Goal: Communication & Community: Answer question/provide support

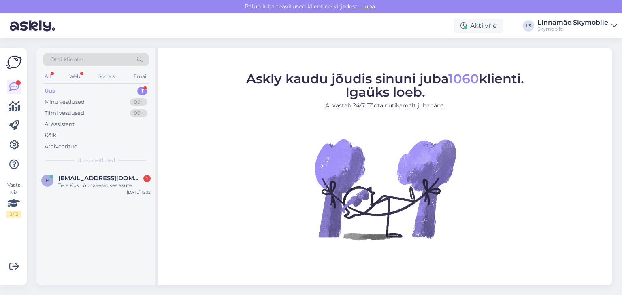
click at [87, 89] on div "Uus 1" at bounding box center [96, 90] width 106 height 11
click at [104, 180] on span "[EMAIL_ADDRESS][DOMAIN_NAME]" at bounding box center [100, 178] width 84 height 7
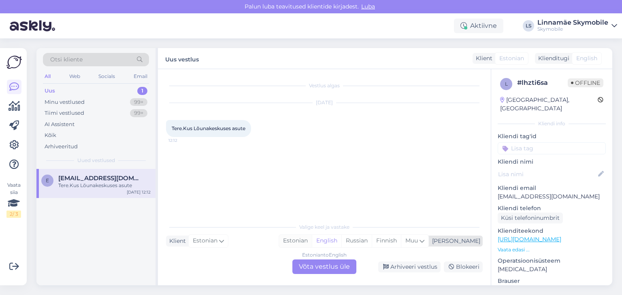
click at [312, 241] on div "Estonian" at bounding box center [295, 241] width 33 height 12
click at [319, 274] on div "Vestlus algas [DATE] Tere.Kus Lõunakeskuses asute 12:12 Valige [PERSON_NAME] va…" at bounding box center [324, 177] width 333 height 217
click at [314, 271] on div "Estonian to Estonian Võta vestlus üle" at bounding box center [324, 267] width 64 height 15
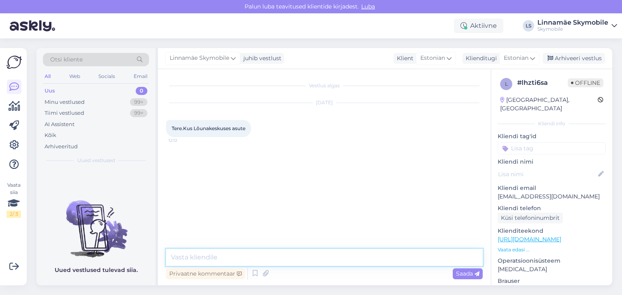
click at [262, 256] on textarea at bounding box center [324, 257] width 316 height 17
type textarea "Tere. 1 korrusel H&M ja Ekspressioni poodide vahel"
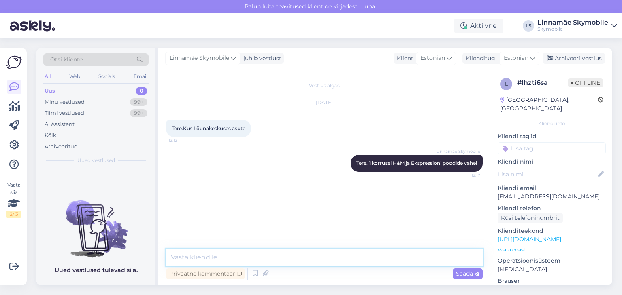
click at [310, 264] on textarea at bounding box center [324, 257] width 316 height 17
click at [306, 258] on textarea at bounding box center [324, 257] width 316 height 17
click at [305, 258] on textarea at bounding box center [324, 257] width 316 height 17
click at [303, 257] on textarea at bounding box center [324, 257] width 316 height 17
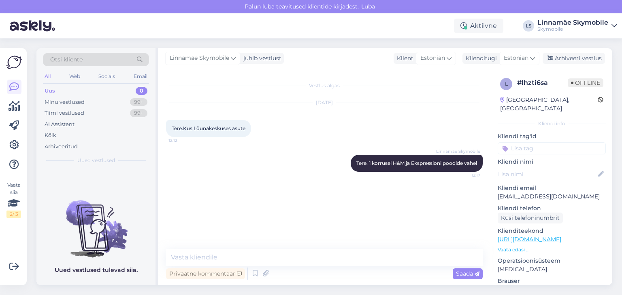
click at [247, 213] on div "Vestlus algas [DATE] Tere.Kus Lõunakeskuses asute 12:12 Linnamäe Skymobile Tere…" at bounding box center [328, 159] width 324 height 165
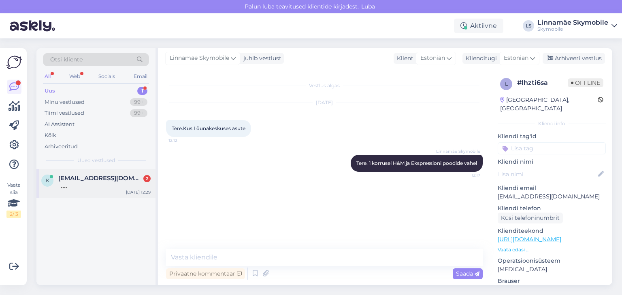
click at [94, 184] on div at bounding box center [104, 185] width 92 height 7
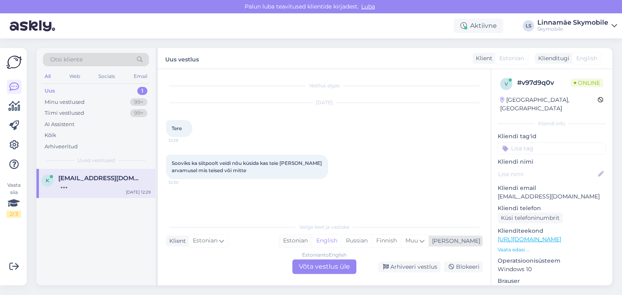
click at [312, 243] on div "Estonian" at bounding box center [295, 241] width 33 height 12
click at [321, 267] on div "Estonian to Estonian Võta vestlus üle" at bounding box center [324, 267] width 64 height 15
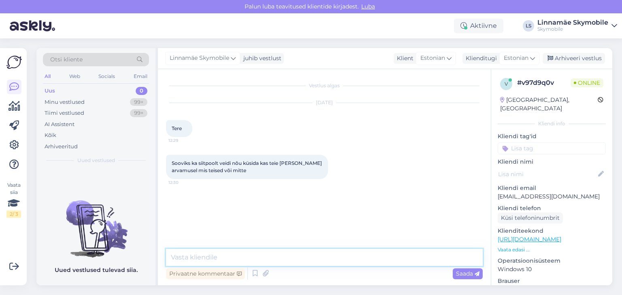
click at [276, 259] on textarea at bounding box center [324, 257] width 316 height 17
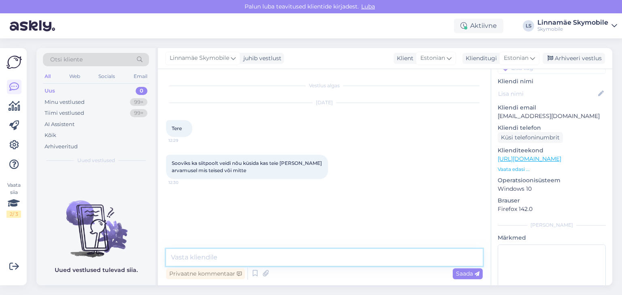
scroll to position [81, 0]
click at [200, 254] on textarea at bounding box center [324, 257] width 316 height 17
type textarea "Tere.Küsige"
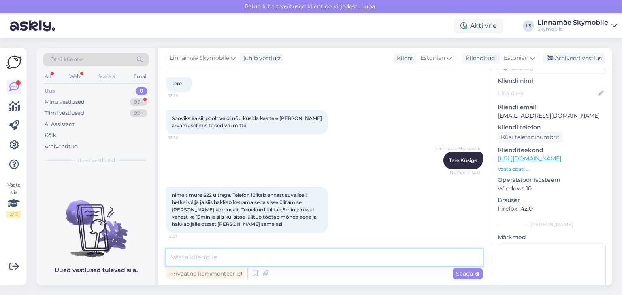
scroll to position [87, 0]
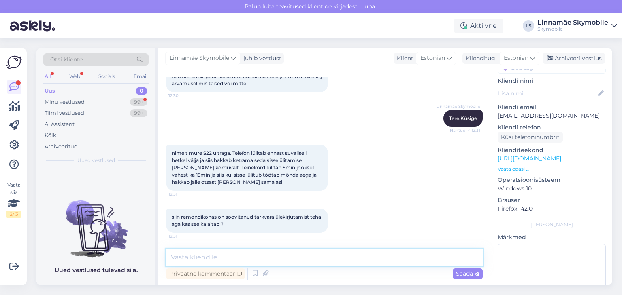
click at [250, 255] on textarea at bounding box center [324, 257] width 316 height 17
click at [248, 253] on textarea at bounding box center [324, 257] width 316 height 17
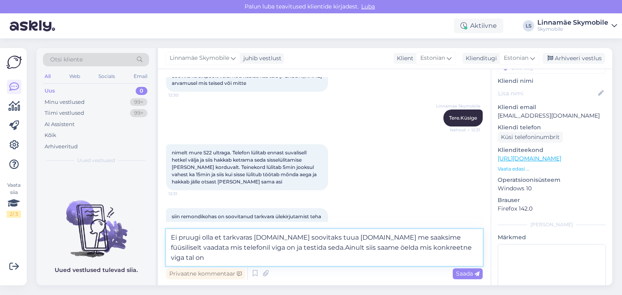
type textarea "Ei pruugi olla et tarkvaras [DOMAIN_NAME] soovitaks tuua [DOMAIN_NAME] me saaks…"
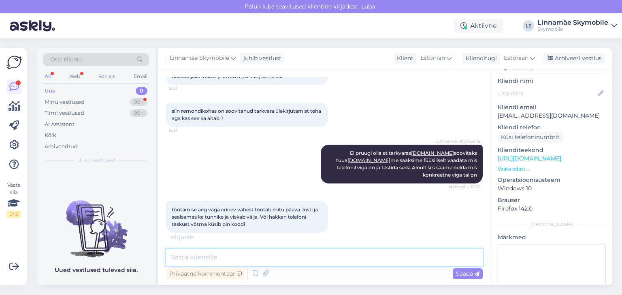
scroll to position [228, 0]
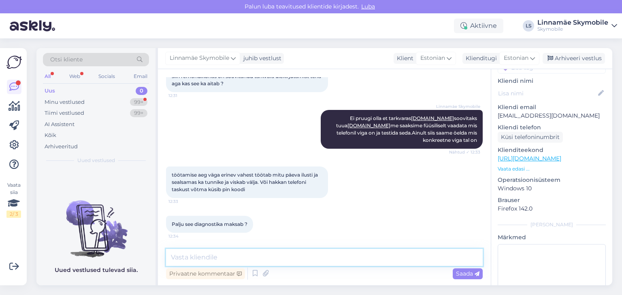
click at [262, 256] on textarea at bounding box center [324, 257] width 316 height 17
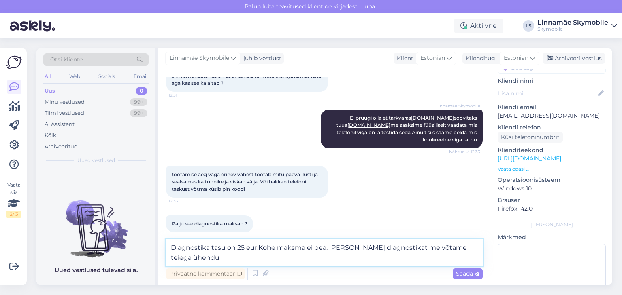
scroll to position [236, 0]
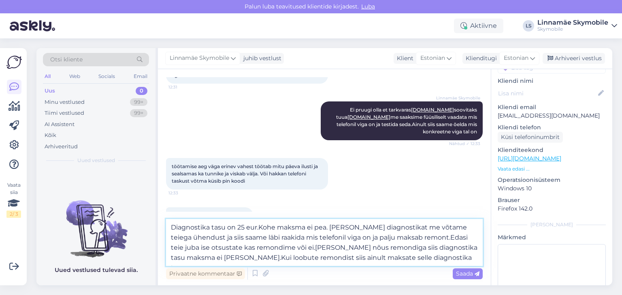
type textarea "Diagnostika tasu on 25 eur.Kohe maksma ei pea. [PERSON_NAME] diagnostikat me võ…"
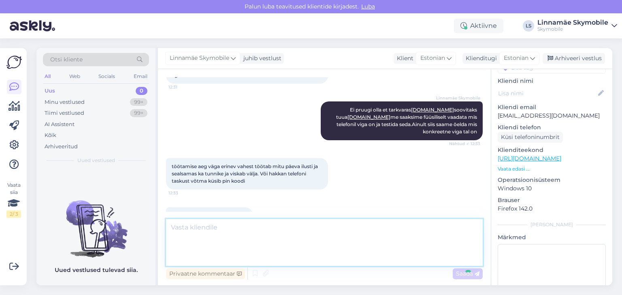
scroll to position [299, 0]
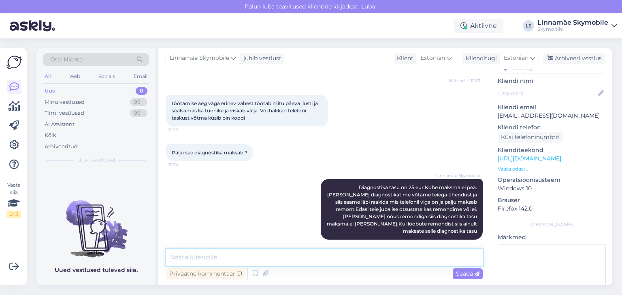
click at [288, 254] on textarea at bounding box center [324, 257] width 316 height 17
click at [289, 256] on textarea at bounding box center [324, 257] width 316 height 17
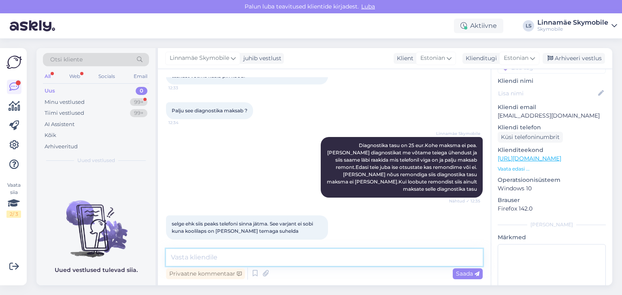
click at [270, 257] on textarea at bounding box center [324, 257] width 316 height 17
type textarea "Meil on võimalus anda ka asendustelefon [PERSON_NAME] ajaks"
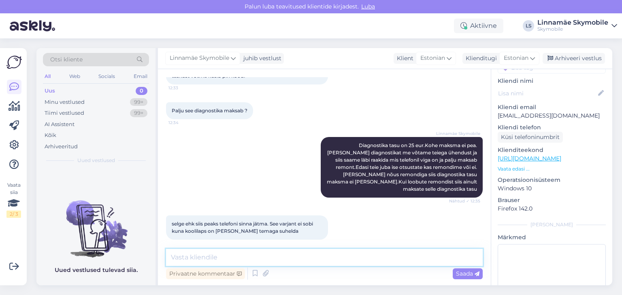
scroll to position [376, 0]
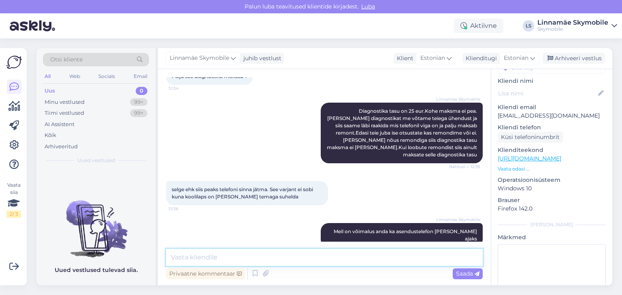
click at [359, 257] on textarea at bounding box center [324, 257] width 316 height 17
click at [309, 261] on textarea at bounding box center [324, 257] width 316 height 17
